Goal: Task Accomplishment & Management: Manage account settings

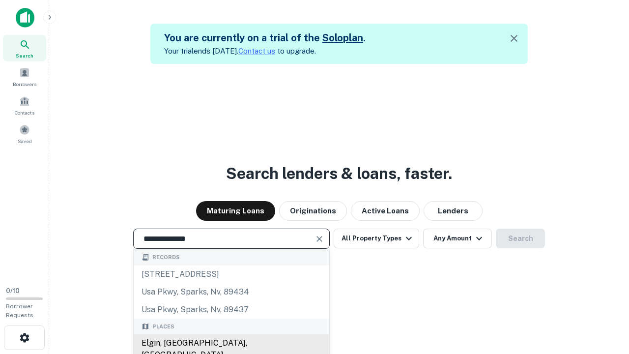
click at [231, 343] on div "Elgin, [GEOGRAPHIC_DATA], [GEOGRAPHIC_DATA]" at bounding box center [232, 348] width 196 height 29
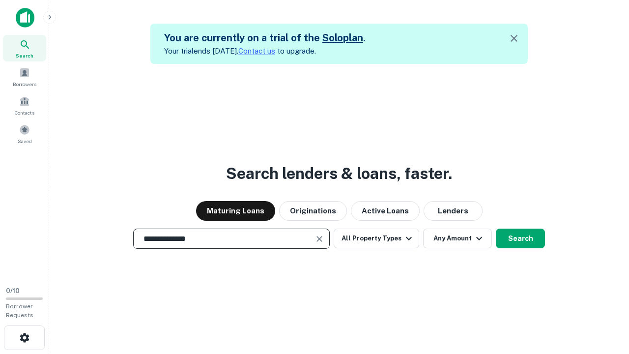
scroll to position [16, 0]
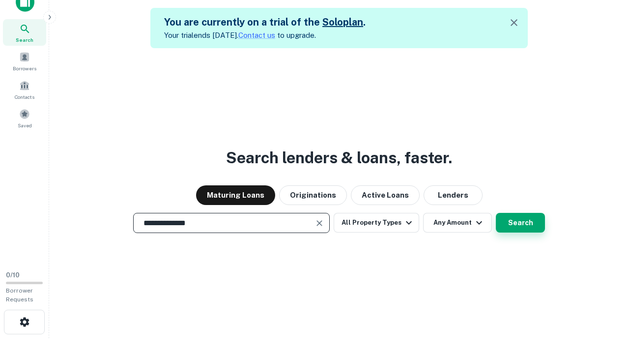
type input "**********"
click at [496, 213] on button "Search" at bounding box center [520, 223] width 49 height 20
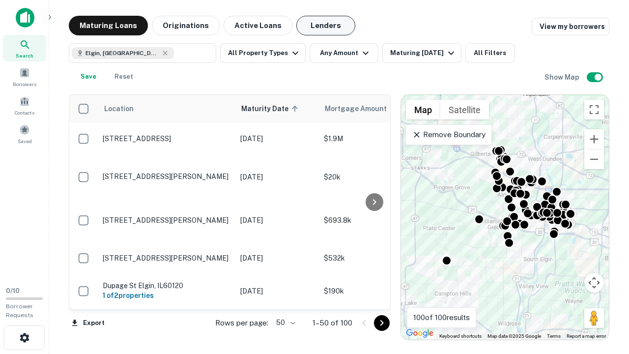
click at [326, 26] on button "Lenders" at bounding box center [325, 26] width 59 height 20
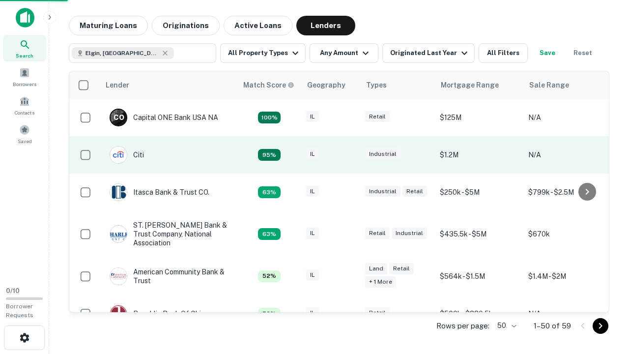
click at [349, 155] on div "IL" at bounding box center [330, 154] width 49 height 13
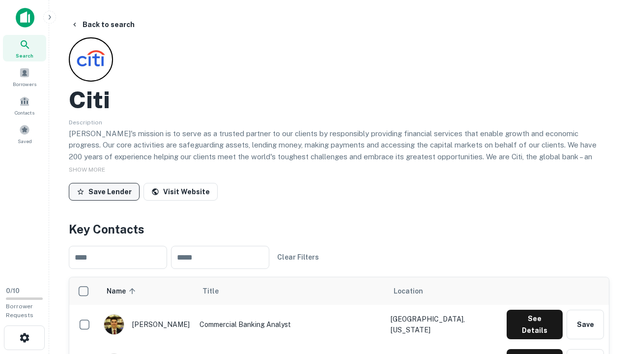
click at [104, 191] on button "Save Lender" at bounding box center [104, 192] width 71 height 18
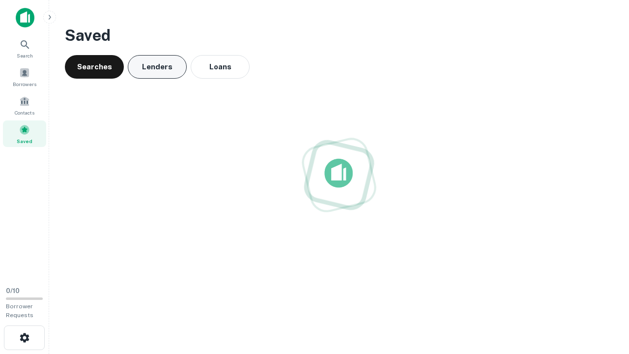
click at [157, 67] on button "Lenders" at bounding box center [157, 67] width 59 height 24
